Goal: Task Accomplishment & Management: Manage account settings

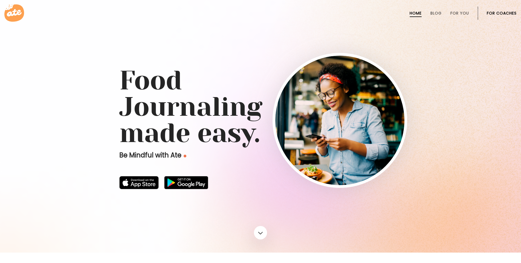
click at [510, 13] on link "For Coaches" at bounding box center [502, 13] width 30 height 4
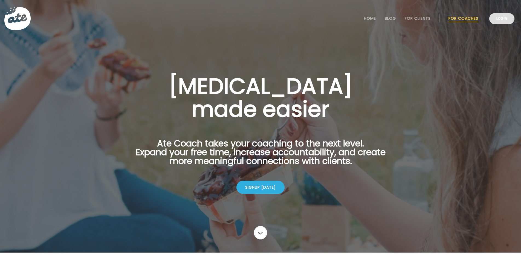
click at [501, 19] on link "Login" at bounding box center [502, 18] width 25 height 11
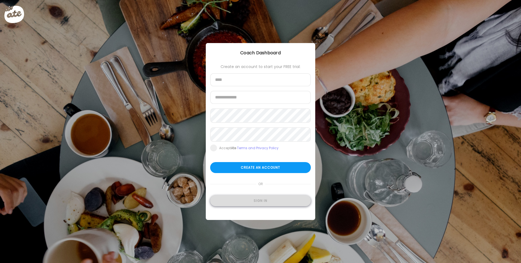
click at [257, 202] on div "Sign in" at bounding box center [260, 200] width 101 height 11
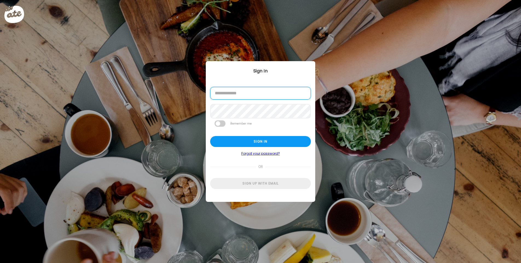
type input "**********"
click at [234, 140] on div "Sign in" at bounding box center [260, 141] width 101 height 11
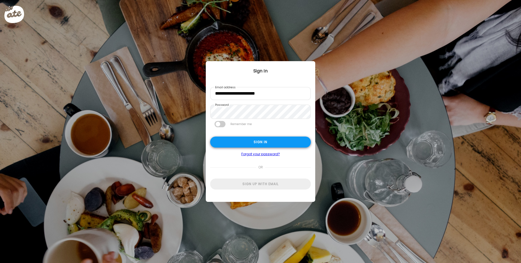
type input "**********"
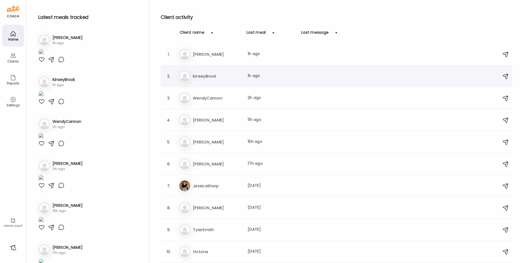
click at [269, 77] on div "Last meal: 1h ago" at bounding box center [272, 76] width 48 height 7
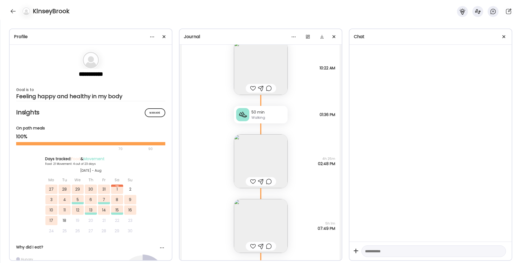
scroll to position [11366, 0]
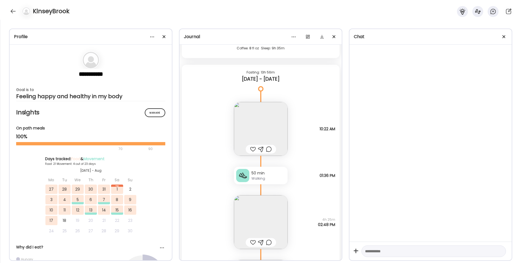
click at [265, 126] on img at bounding box center [261, 129] width 54 height 54
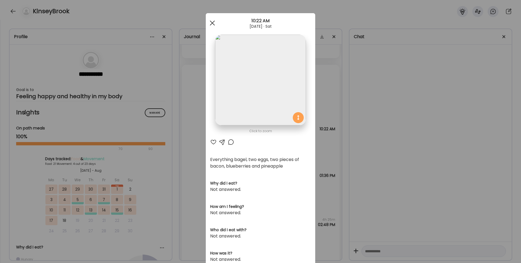
click at [211, 20] on div at bounding box center [212, 23] width 11 height 11
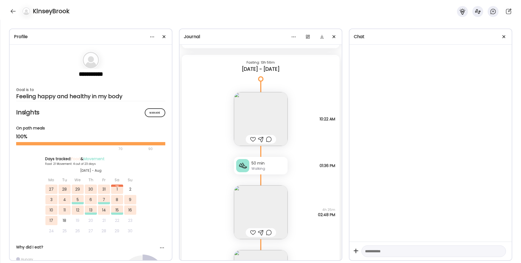
scroll to position [11379, 0]
click at [259, 112] on img at bounding box center [261, 117] width 54 height 54
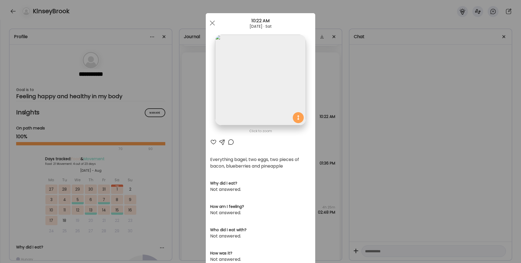
click at [214, 141] on div at bounding box center [213, 142] width 7 height 7
click at [230, 142] on div at bounding box center [231, 142] width 7 height 7
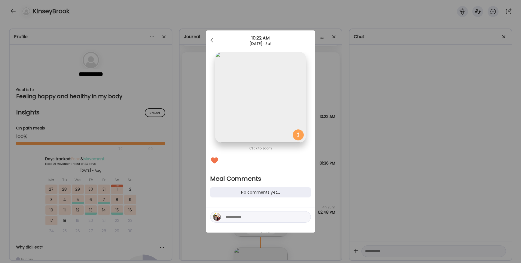
click at [254, 217] on textarea at bounding box center [263, 216] width 74 height 7
type textarea "**********"
click at [304, 214] on div at bounding box center [305, 217] width 8 height 8
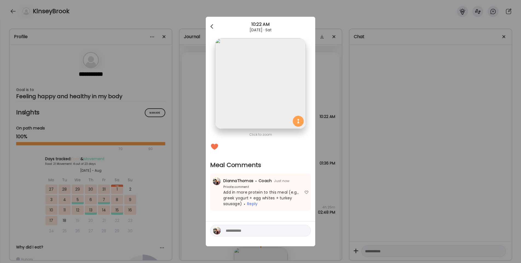
click at [210, 25] on div at bounding box center [212, 26] width 11 height 11
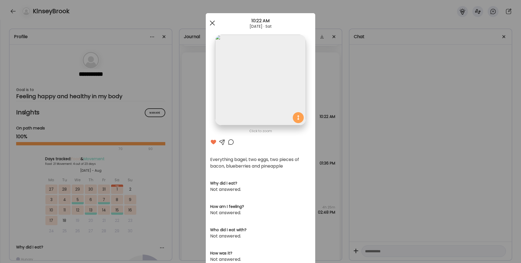
click at [211, 21] on div at bounding box center [212, 23] width 11 height 11
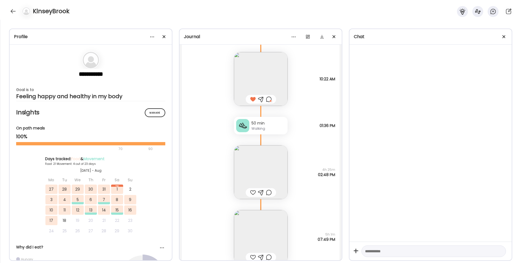
scroll to position [11417, 0]
click at [261, 163] on img at bounding box center [261, 172] width 54 height 54
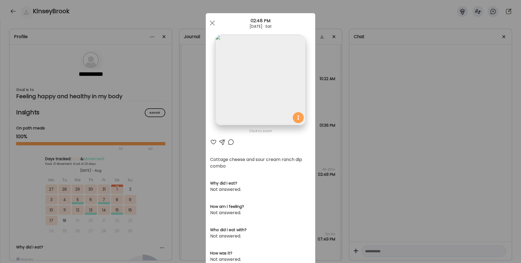
click at [213, 21] on div at bounding box center [212, 23] width 11 height 11
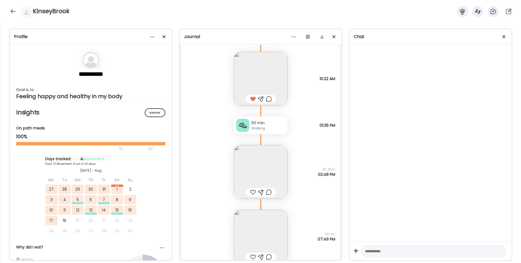
click at [254, 191] on div at bounding box center [253, 192] width 6 height 7
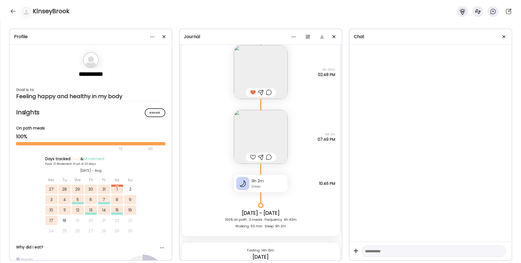
scroll to position [11517, 0]
click at [257, 129] on img at bounding box center [261, 136] width 54 height 54
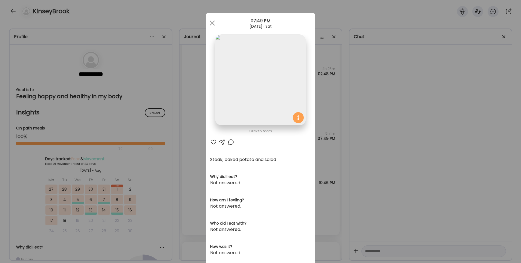
click at [231, 141] on div at bounding box center [231, 142] width 7 height 7
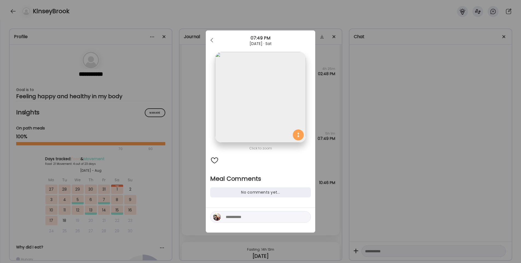
click at [247, 219] on textarea at bounding box center [263, 216] width 74 height 7
type textarea "**********"
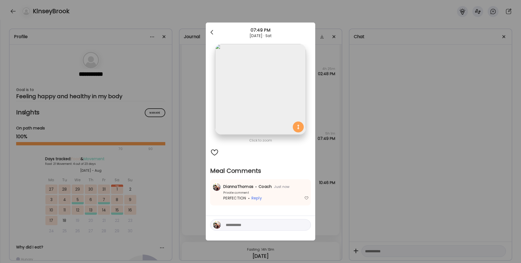
click at [212, 31] on div at bounding box center [212, 32] width 11 height 11
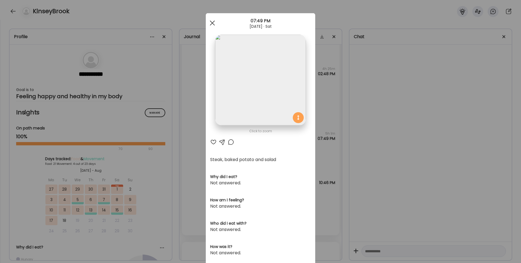
click at [211, 24] on div at bounding box center [212, 23] width 11 height 11
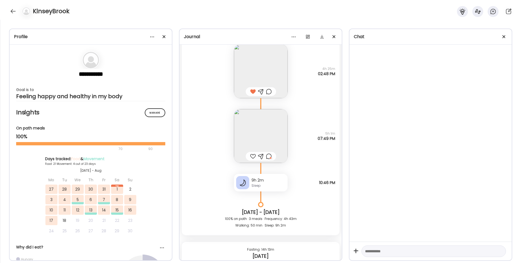
click at [254, 156] on div at bounding box center [253, 156] width 6 height 7
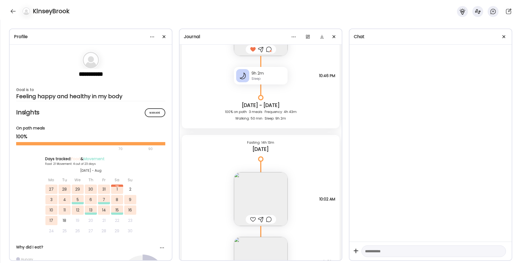
scroll to position [11645, 0]
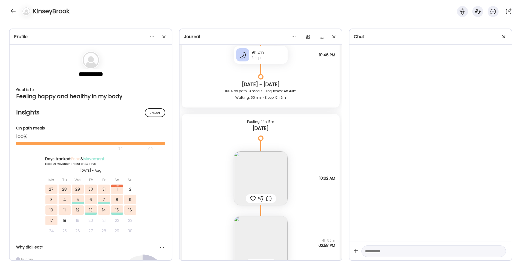
click at [265, 177] on img at bounding box center [261, 178] width 54 height 54
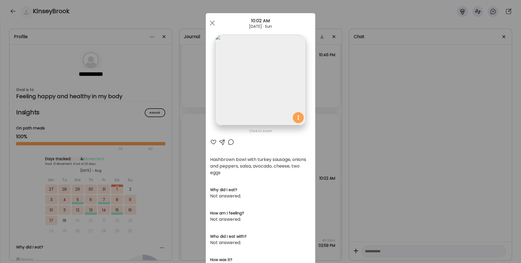
click at [214, 141] on div at bounding box center [213, 142] width 7 height 7
click at [229, 143] on div at bounding box center [231, 142] width 7 height 7
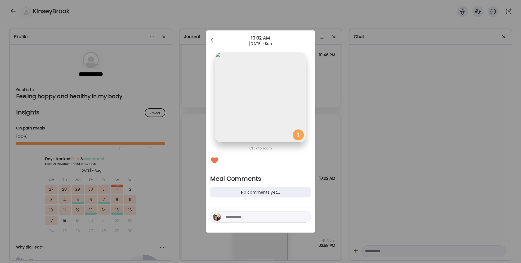
drag, startPoint x: 249, startPoint y: 215, endPoint x: 248, endPoint y: 209, distance: 6.4
click at [249, 215] on textarea at bounding box center [263, 216] width 74 height 7
type textarea "**********"
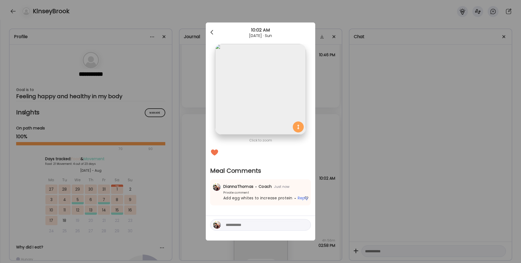
click at [211, 31] on div at bounding box center [212, 32] width 11 height 11
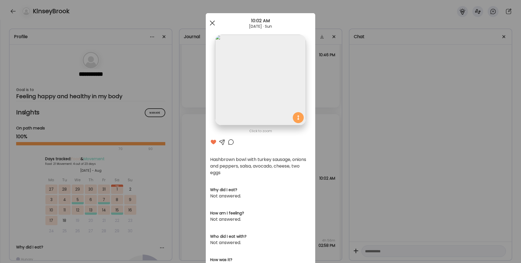
click at [211, 23] on div at bounding box center [212, 23] width 11 height 11
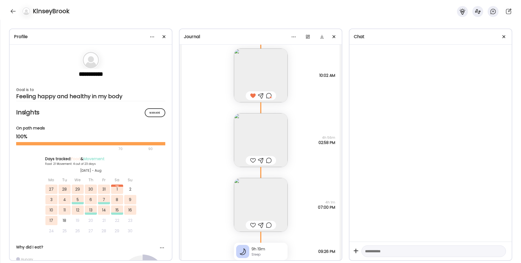
scroll to position [11747, 0]
click at [264, 134] on img at bounding box center [261, 140] width 54 height 54
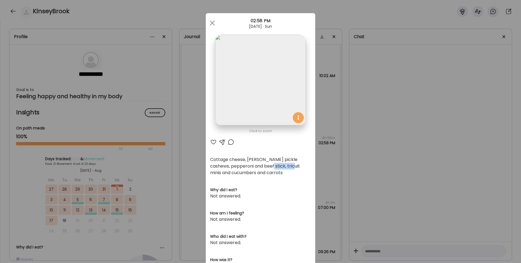
drag, startPoint x: 269, startPoint y: 166, endPoint x: 292, endPoint y: 164, distance: 23.0
click at [292, 166] on div "Cottage cheese, [PERSON_NAME] pickle cashews, pepperoni and beef stick, tricuit…" at bounding box center [260, 166] width 101 height 20
click at [212, 141] on div at bounding box center [213, 142] width 7 height 7
click at [213, 21] on div at bounding box center [212, 23] width 11 height 11
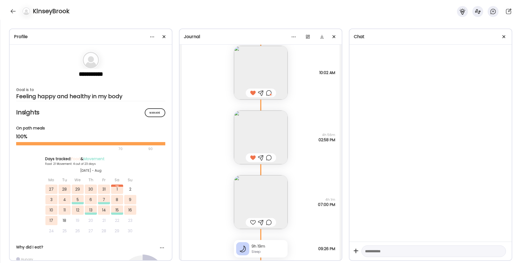
scroll to position [11750, 0]
click at [255, 143] on img at bounding box center [261, 138] width 54 height 54
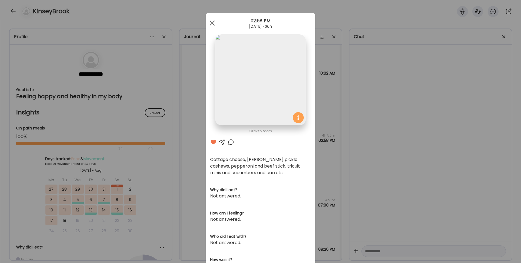
click at [214, 26] on div at bounding box center [212, 23] width 11 height 11
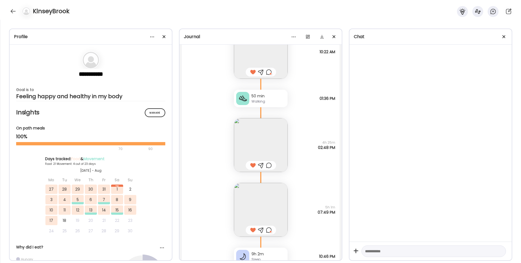
scroll to position [11446, 0]
